Goal: Answer question/provide support: Share knowledge or assist other users

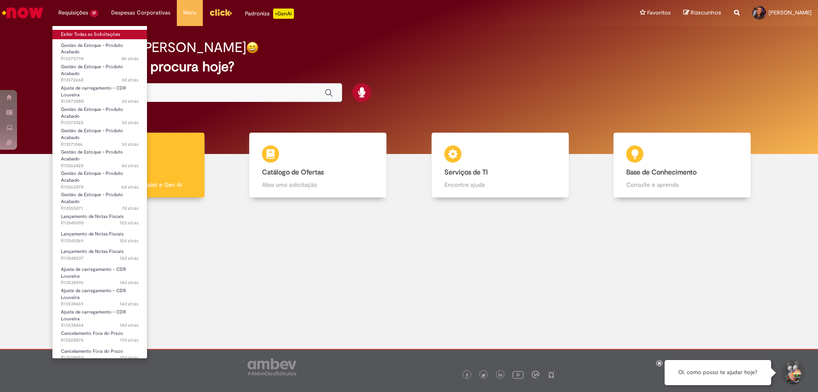
click at [93, 33] on link "Exibir Todas as Solicitações" at bounding box center [99, 34] width 95 height 9
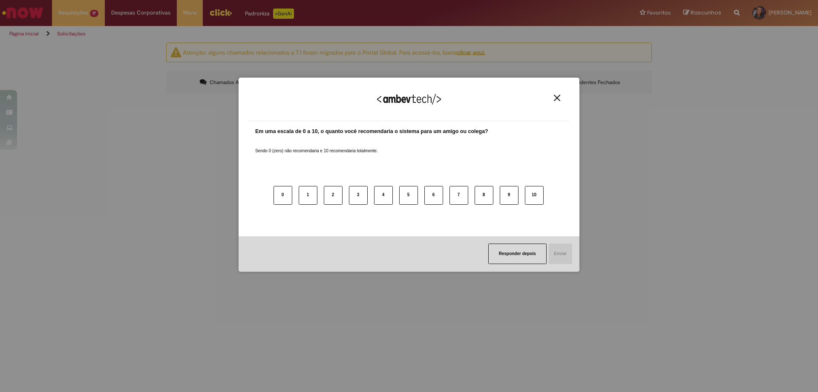
click at [555, 100] on img "Close" at bounding box center [557, 98] width 6 height 6
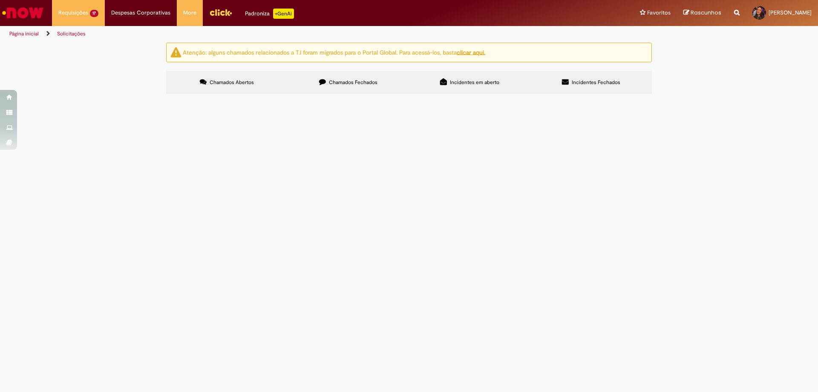
click at [0, 0] on span "Bom dia time, preciso que seja realizado o ajuste desses itens pfv" at bounding box center [0, 0] width 0 height 0
click at [280, 166] on main "Solicitações Atenção: alguns chamados relacionados a T.I foram migrados para o …" at bounding box center [409, 217] width 818 height 350
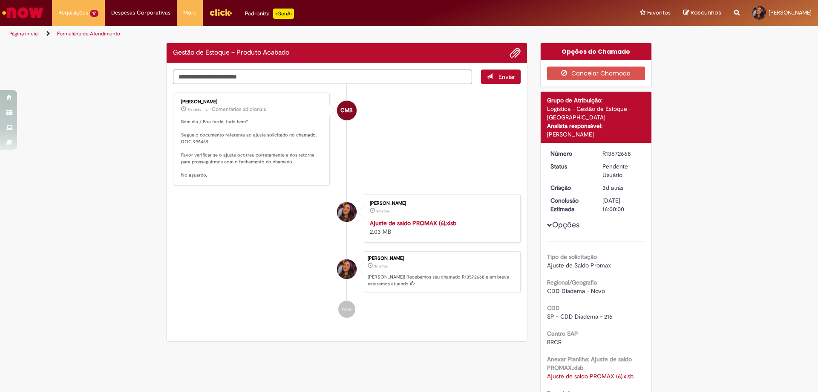
click at [203, 136] on p "Bom dia / Boa tarde, tudo bem? Segue o documento referente ao ajuste solicitado…" at bounding box center [252, 149] width 142 height 60
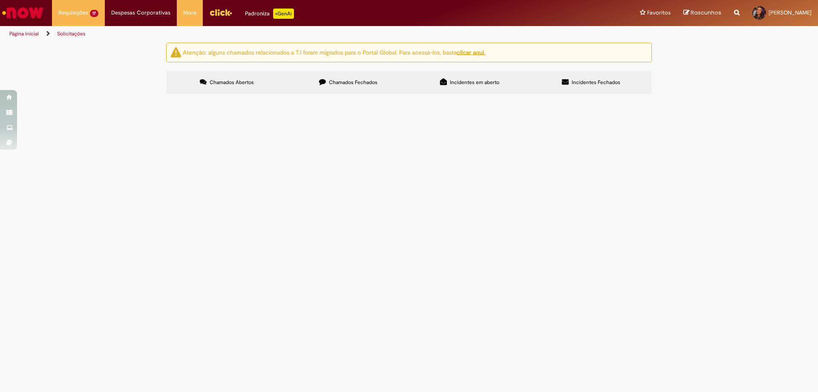
click at [0, 0] on span "Olá, tudo bem? preciso do ok para encaminhar de volta os paletes" at bounding box center [0, 0] width 0 height 0
click at [0, 0] on td "Ajuste de carregamento - CDR Louveira" at bounding box center [0, 0] width 0 height 0
click at [0, 0] on span "Ajuste de carregamento - CDR Louveira" at bounding box center [0, 0] width 0 height 0
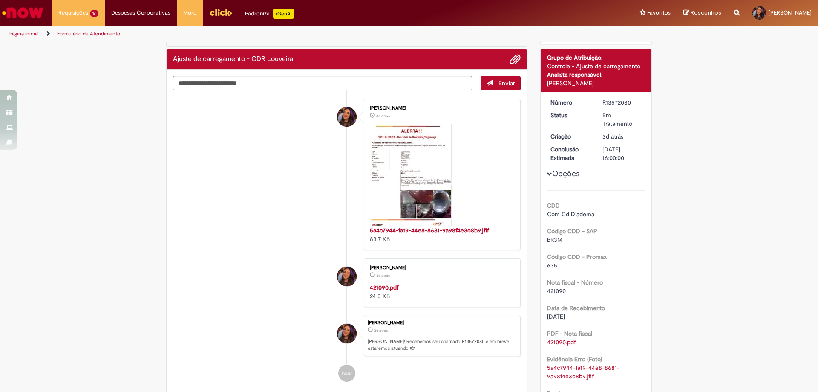
scroll to position [85, 0]
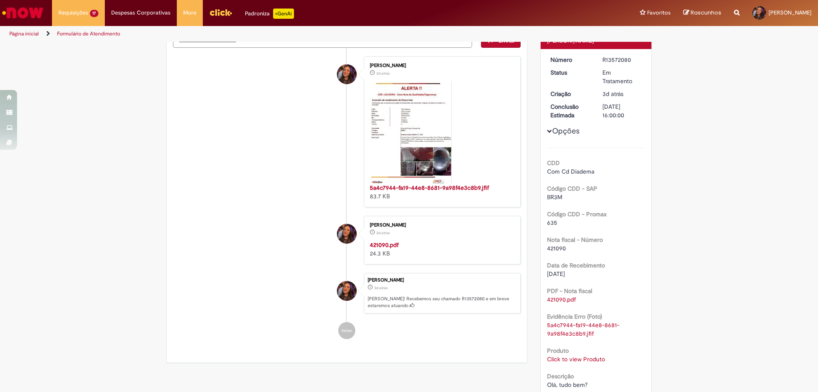
click at [572, 359] on link "Click to view Produto" at bounding box center [576, 359] width 58 height 8
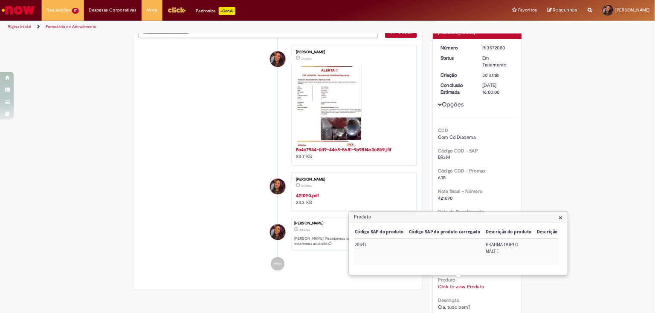
scroll to position [0, 81]
click at [711, 189] on div "Verificar Código de Barras Aguardando Aprovação Aguardando atendimento Em Atend…" at bounding box center [409, 229] width 818 height 545
click at [419, 137] on img "Histórico de tíquete" at bounding box center [411, 132] width 82 height 102
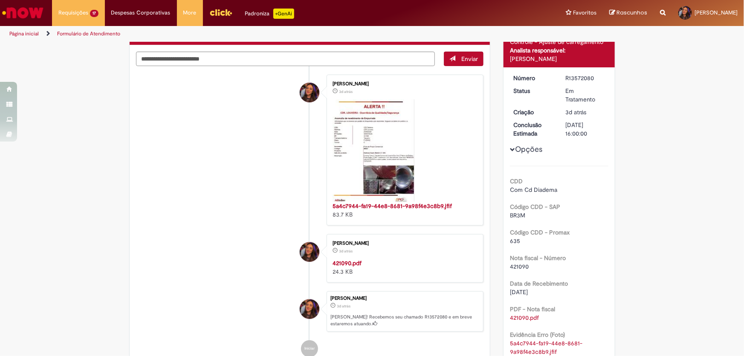
scroll to position [67, 0]
